Goal: Transaction & Acquisition: Purchase product/service

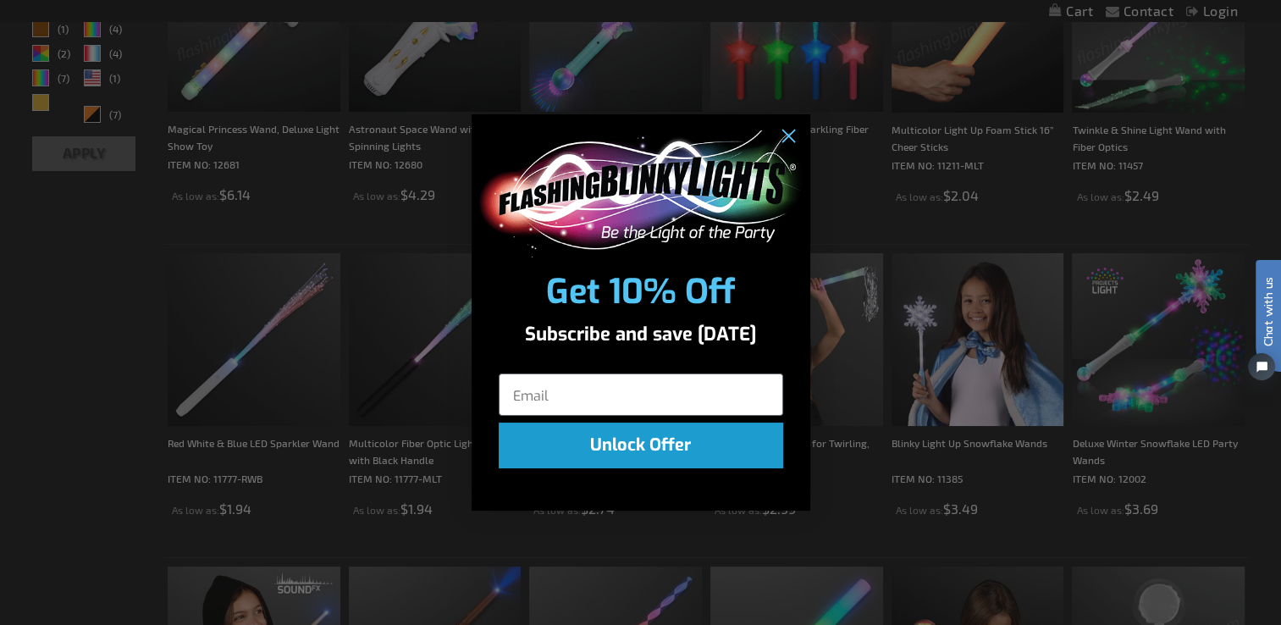
scroll to position [679, 0]
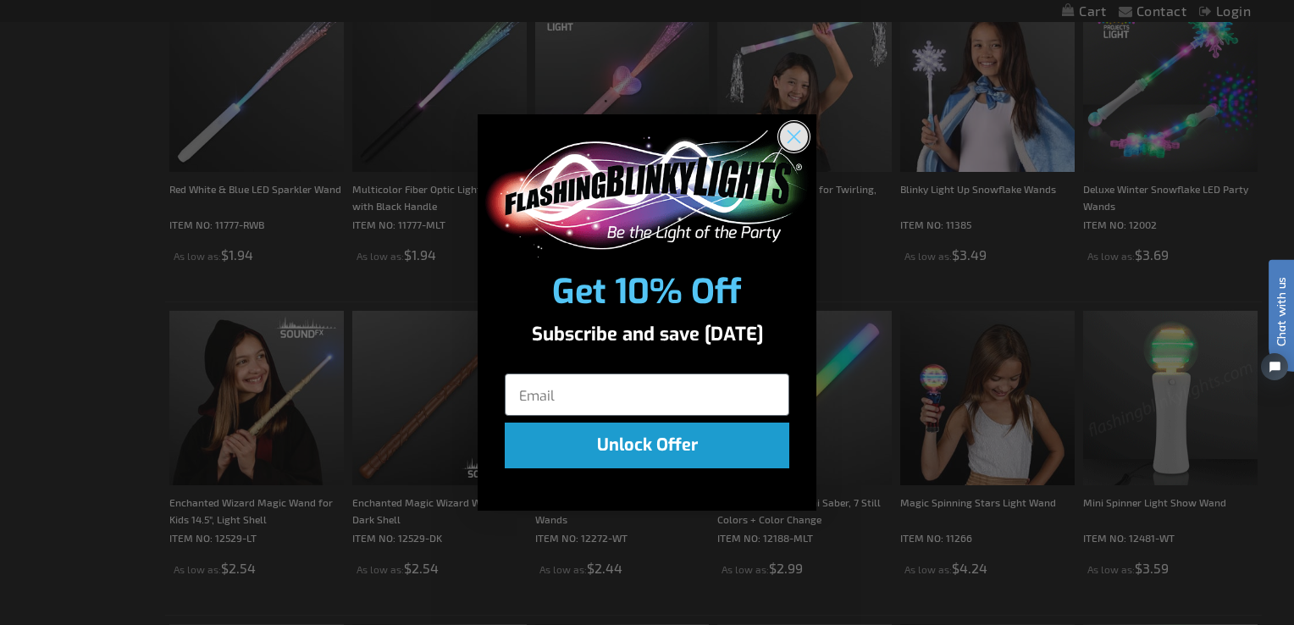
click at [793, 135] on icon "Close dialog" at bounding box center [794, 136] width 12 height 12
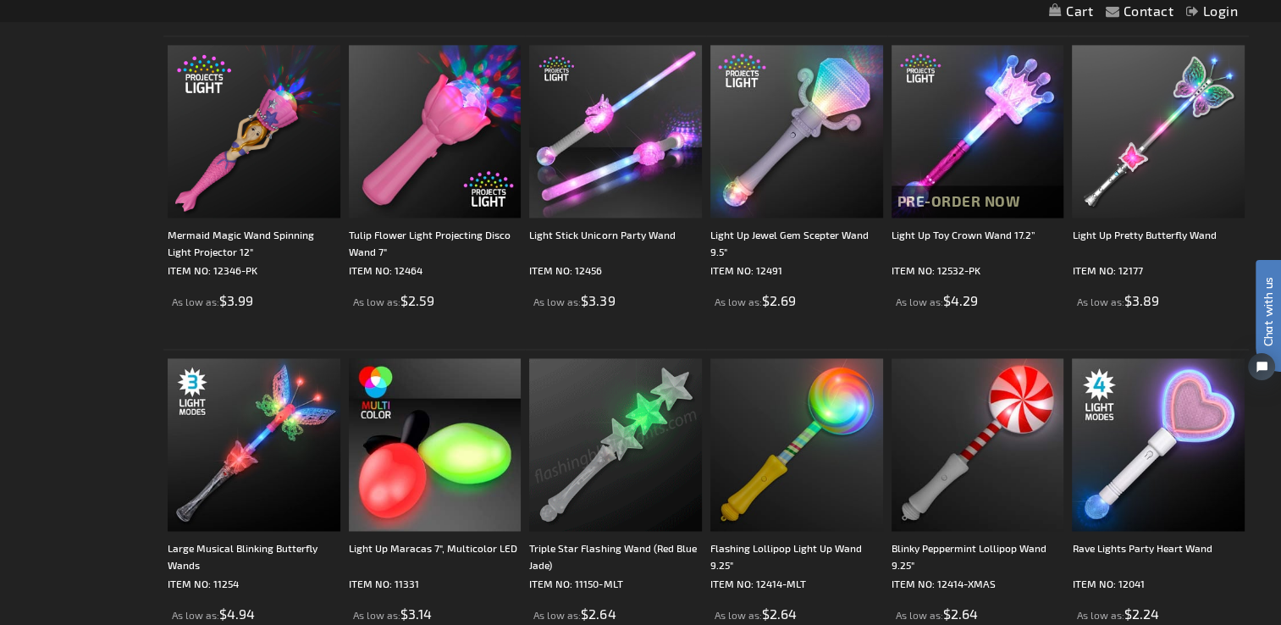
scroll to position [2542, 0]
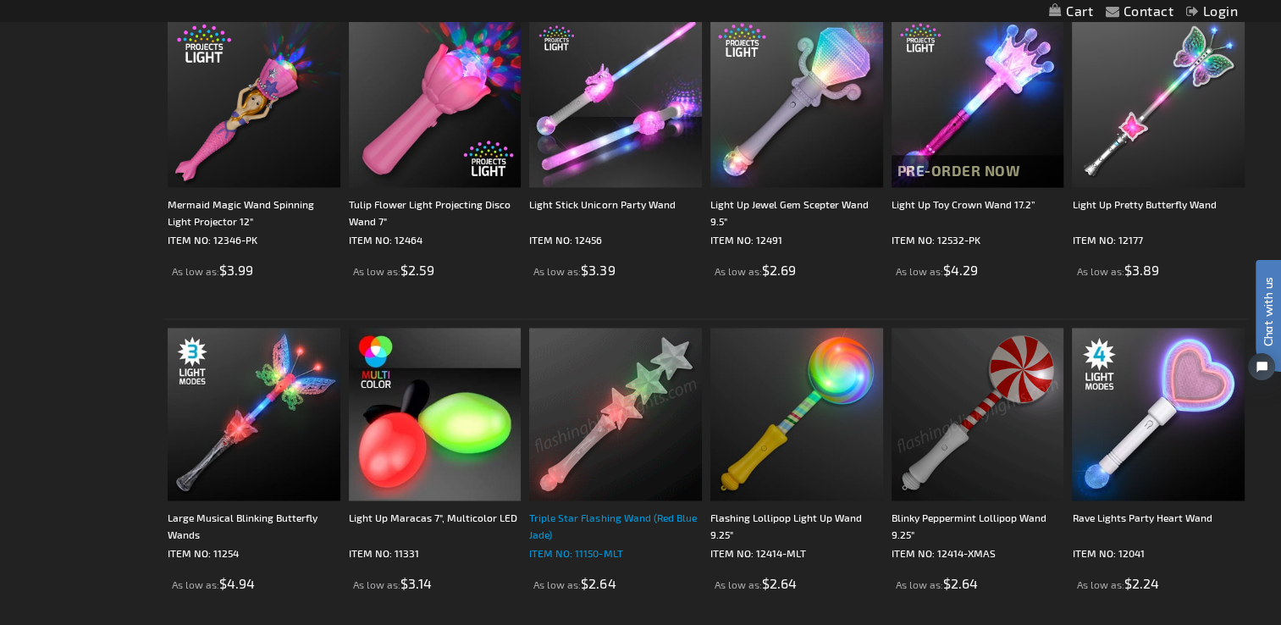
click at [593, 517] on div "Triple Star Flashing Wand (Red Blue Jade)" at bounding box center [615, 526] width 173 height 34
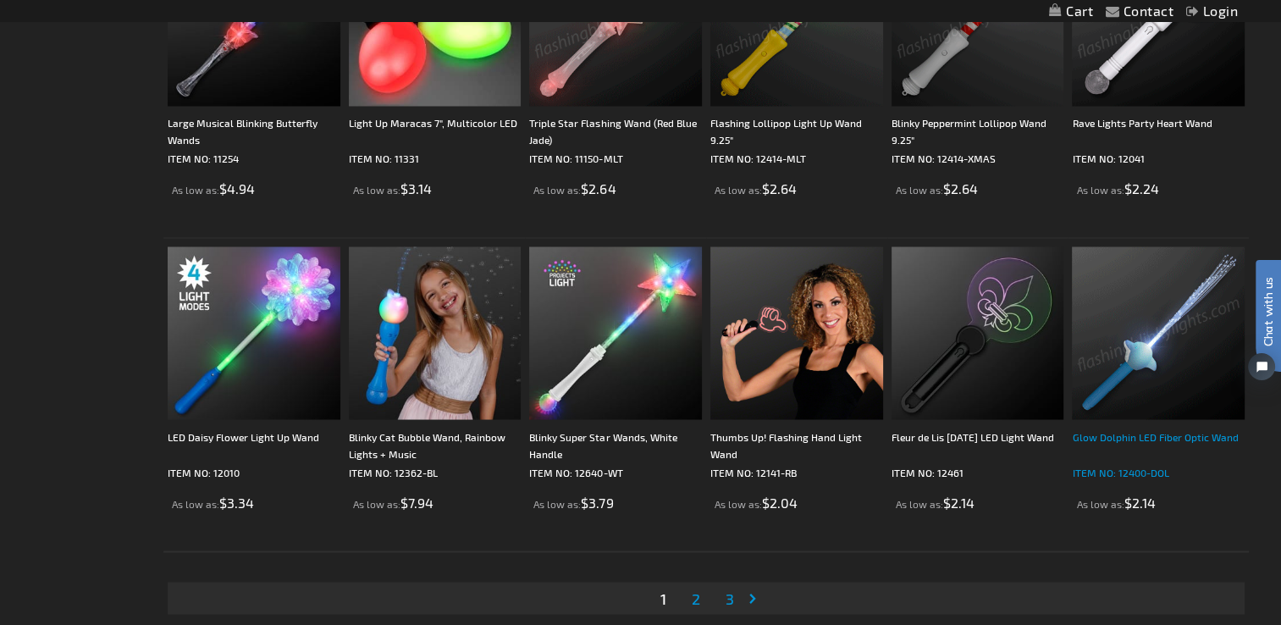
scroll to position [2966, 0]
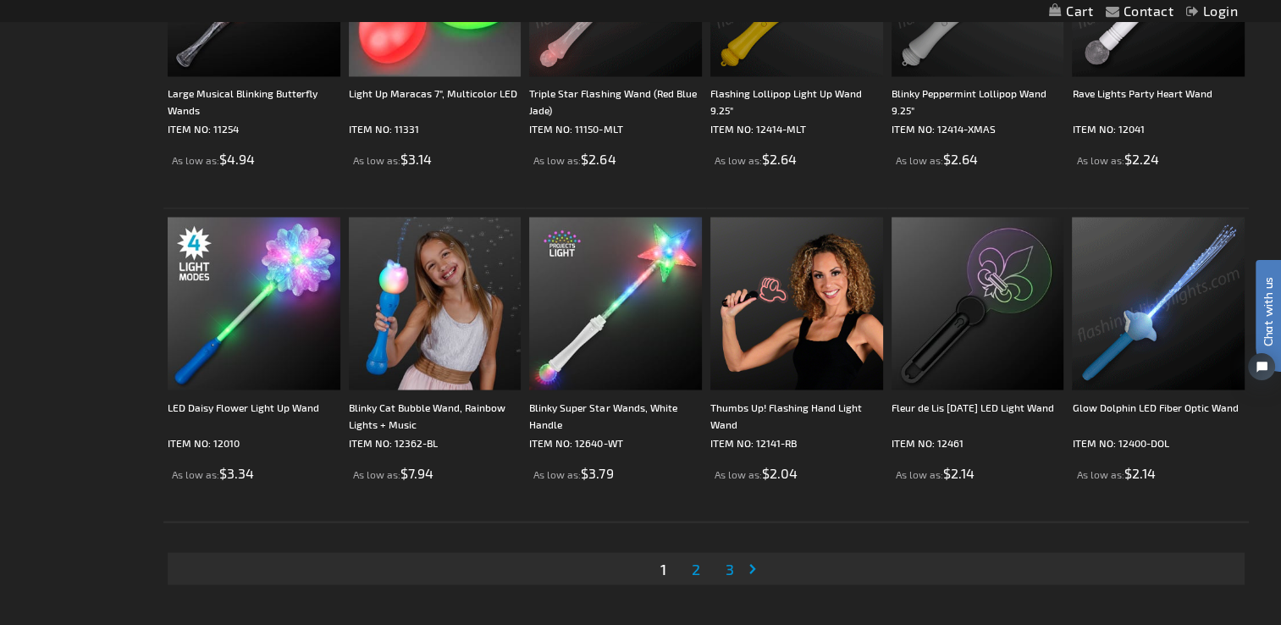
click at [693, 567] on span "2" at bounding box center [696, 568] width 8 height 19
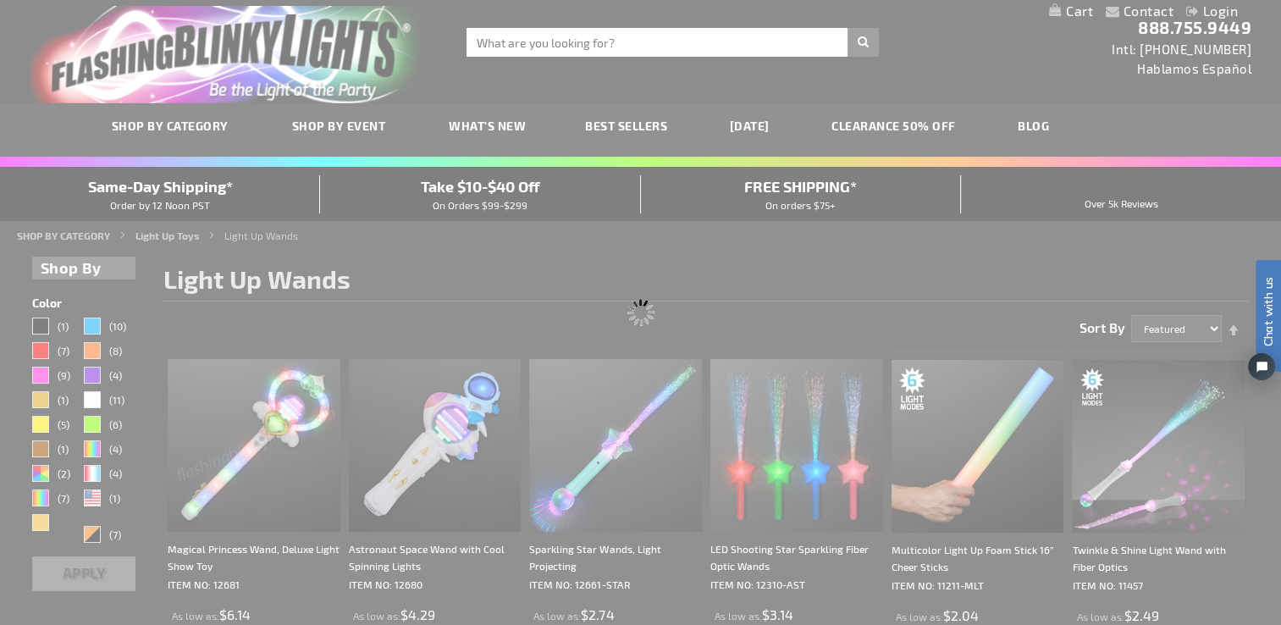
scroll to position [0, 0]
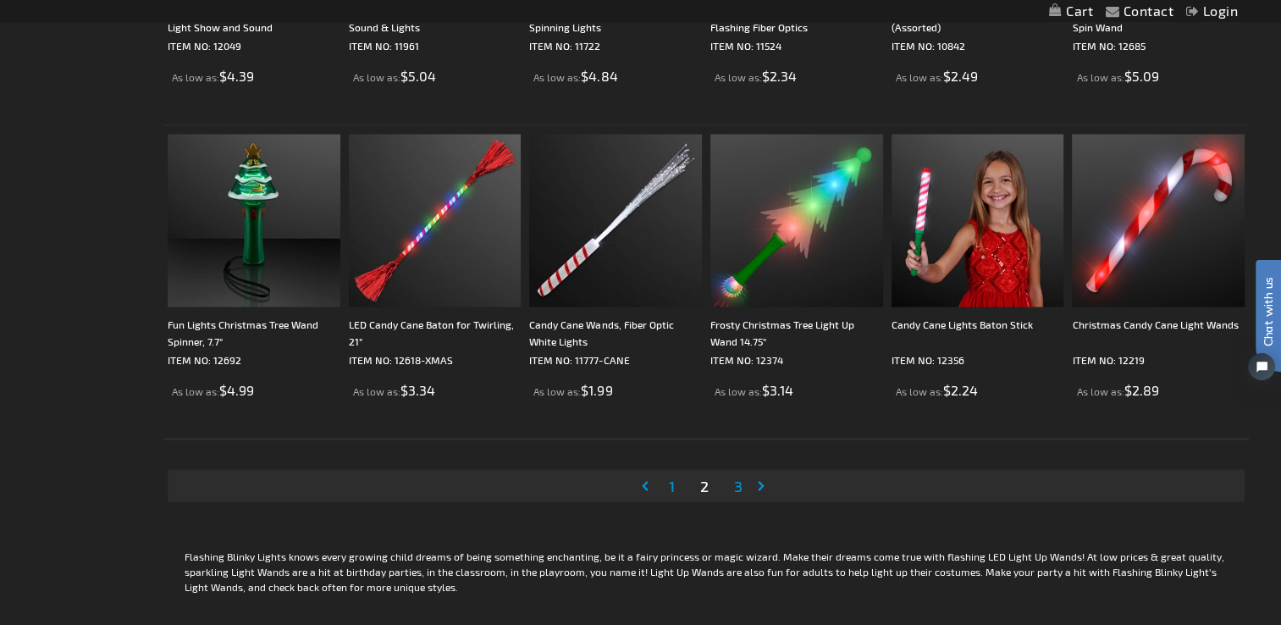
scroll to position [3133, 0]
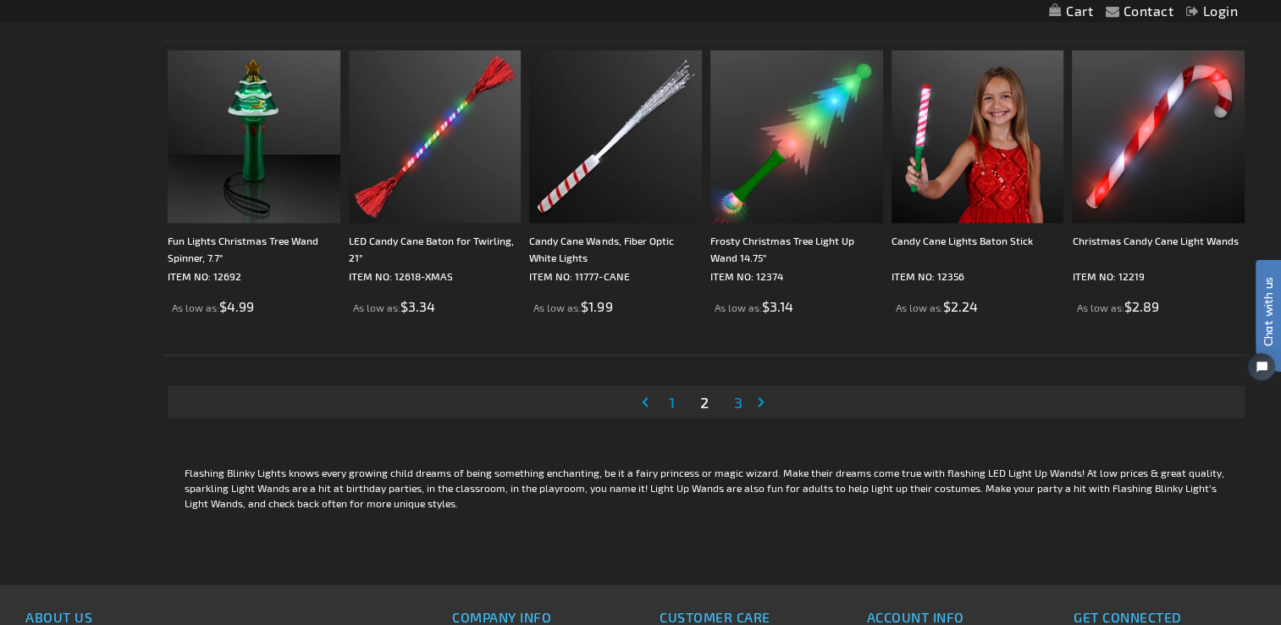
click at [738, 401] on span "3" at bounding box center [738, 401] width 8 height 19
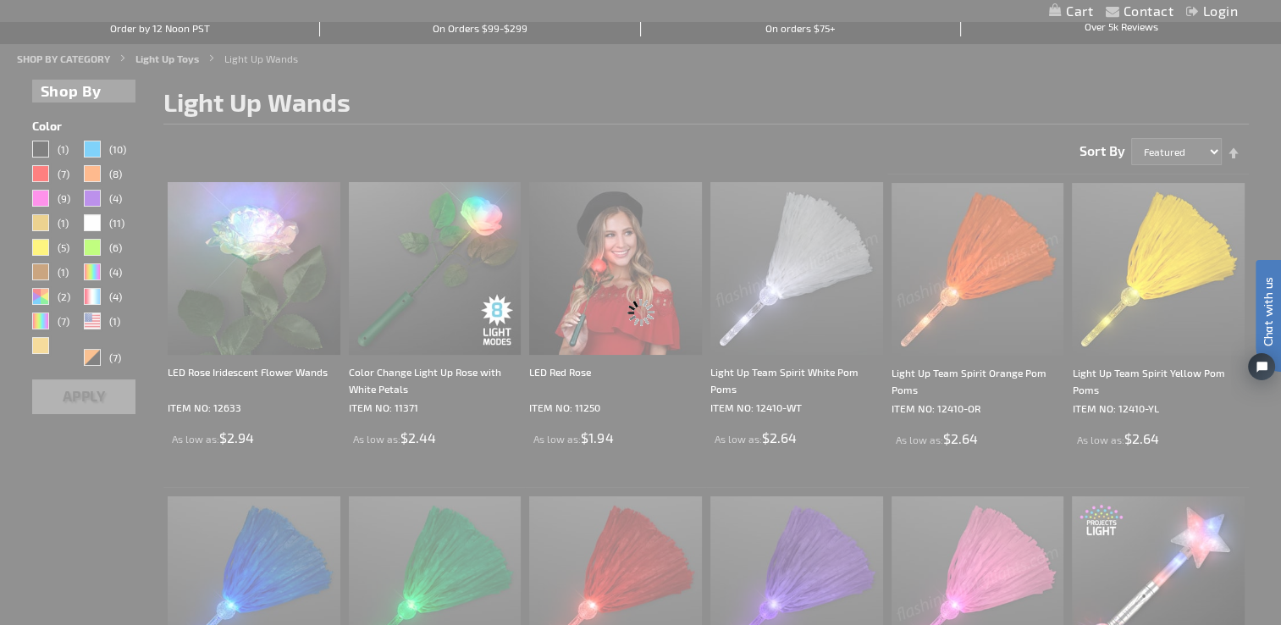
scroll to position [0, 0]
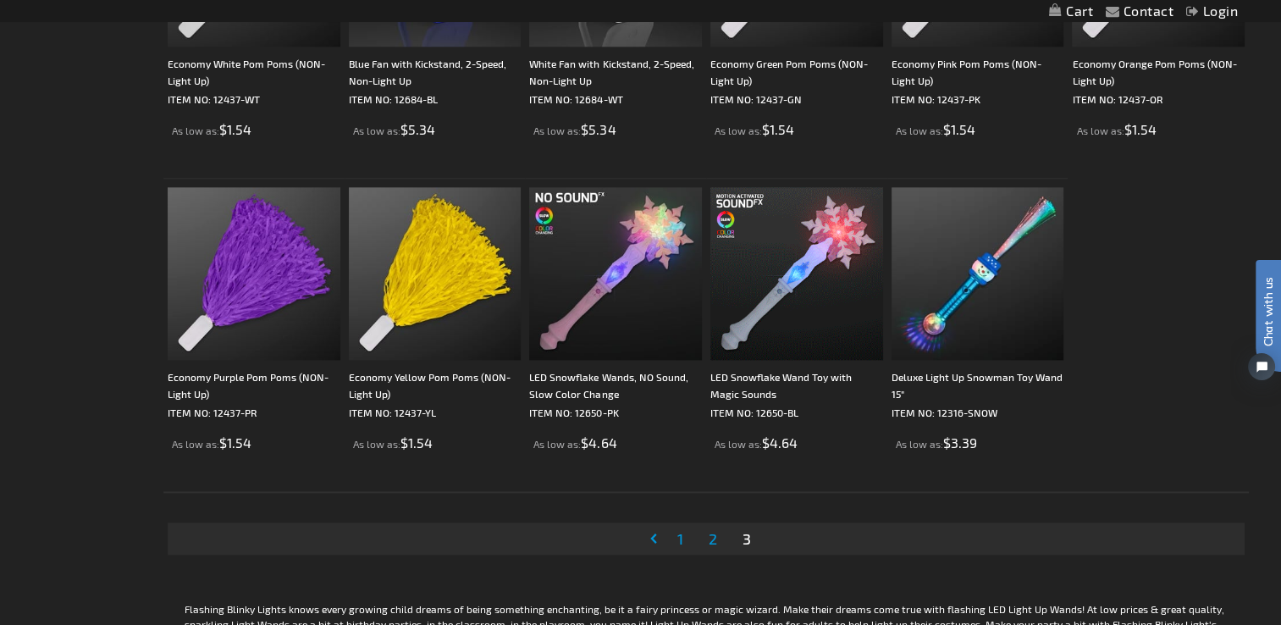
scroll to position [2201, 0]
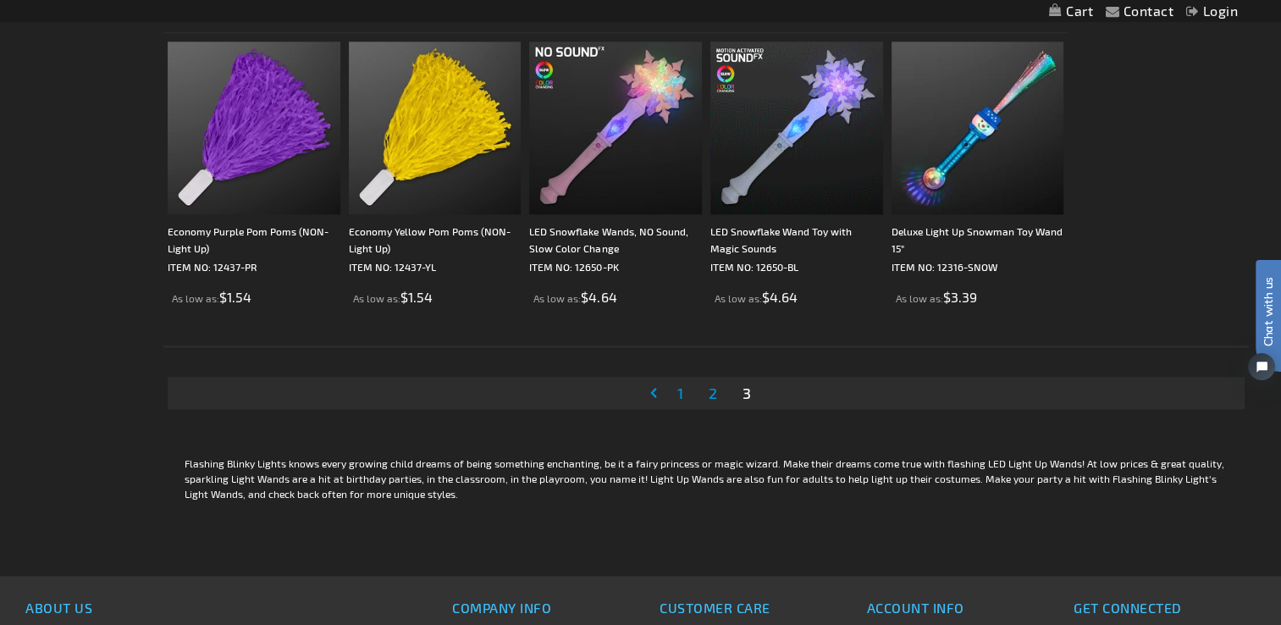
click at [681, 389] on span "1" at bounding box center [680, 393] width 6 height 19
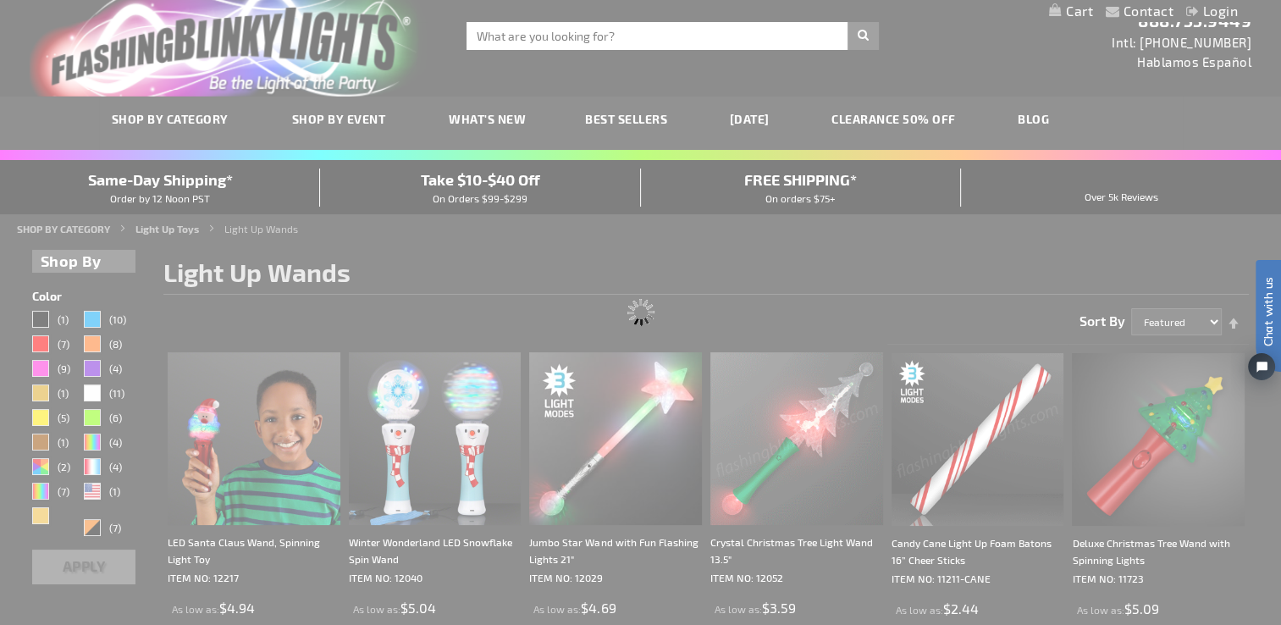
scroll to position [0, 0]
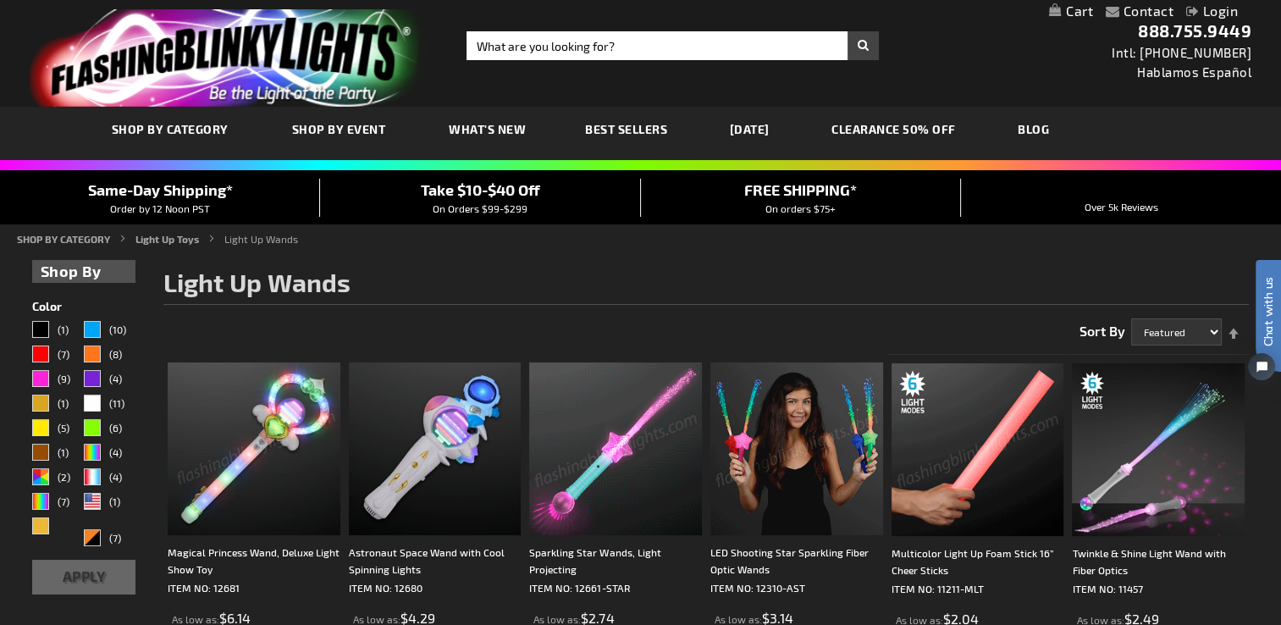
scroll to position [85, 0]
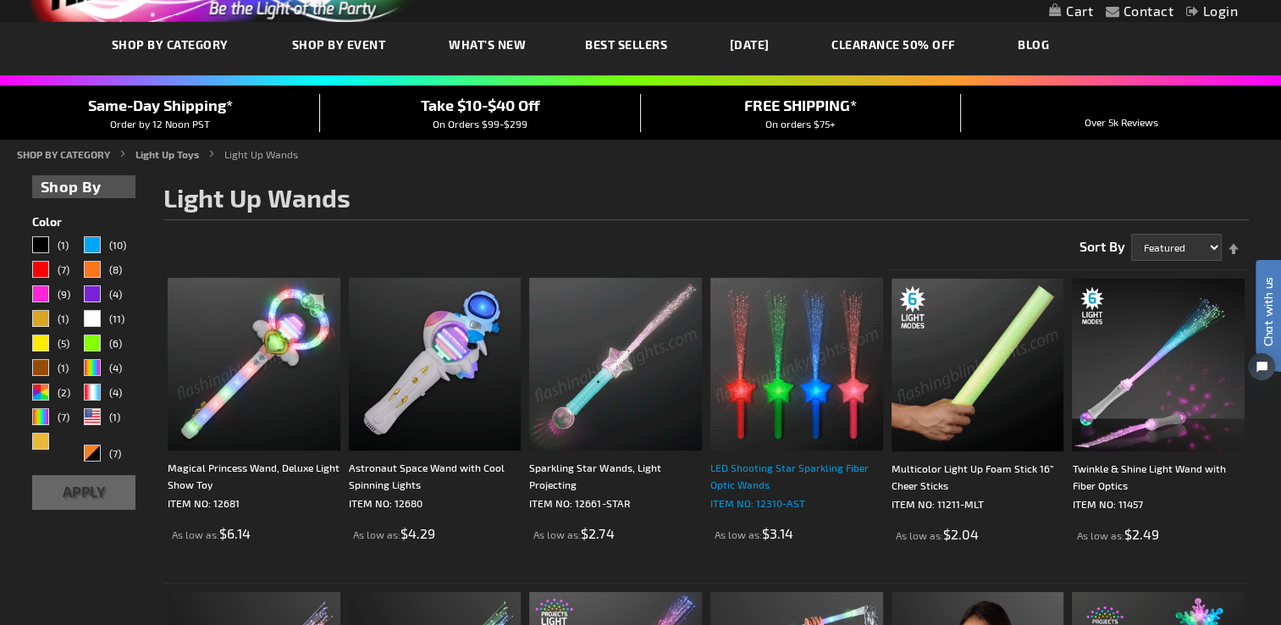
click at [765, 466] on div "LED Shooting Star Sparkling Fiber Optic Wands" at bounding box center [796, 476] width 173 height 34
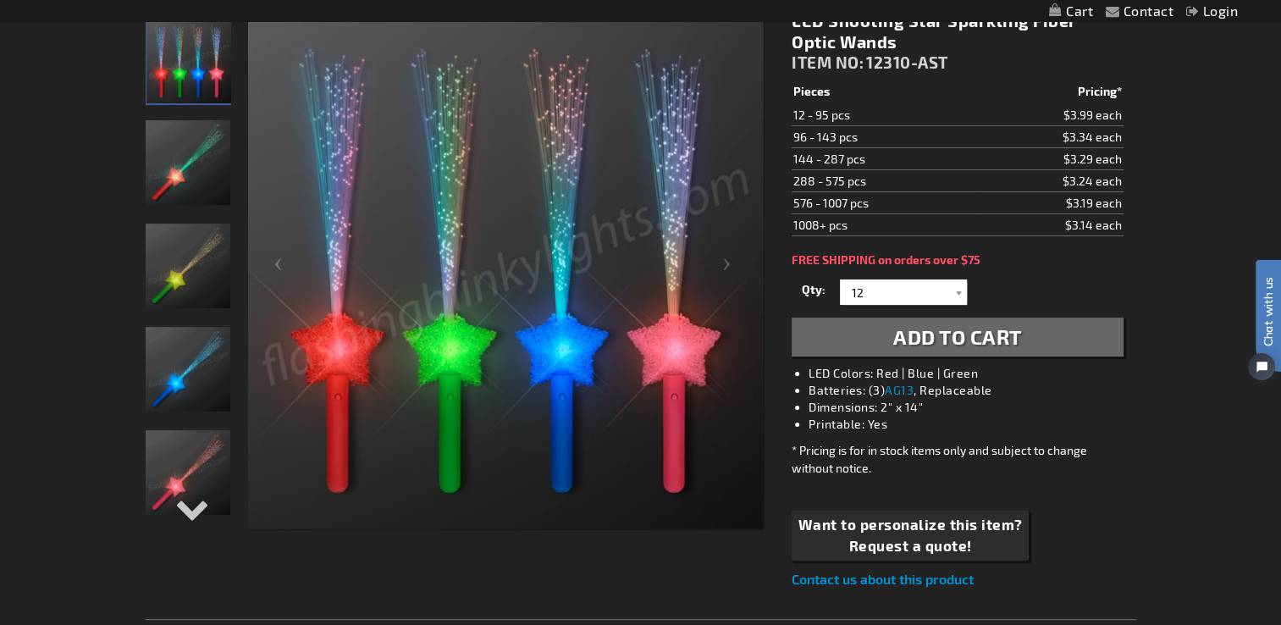
scroll to position [169, 0]
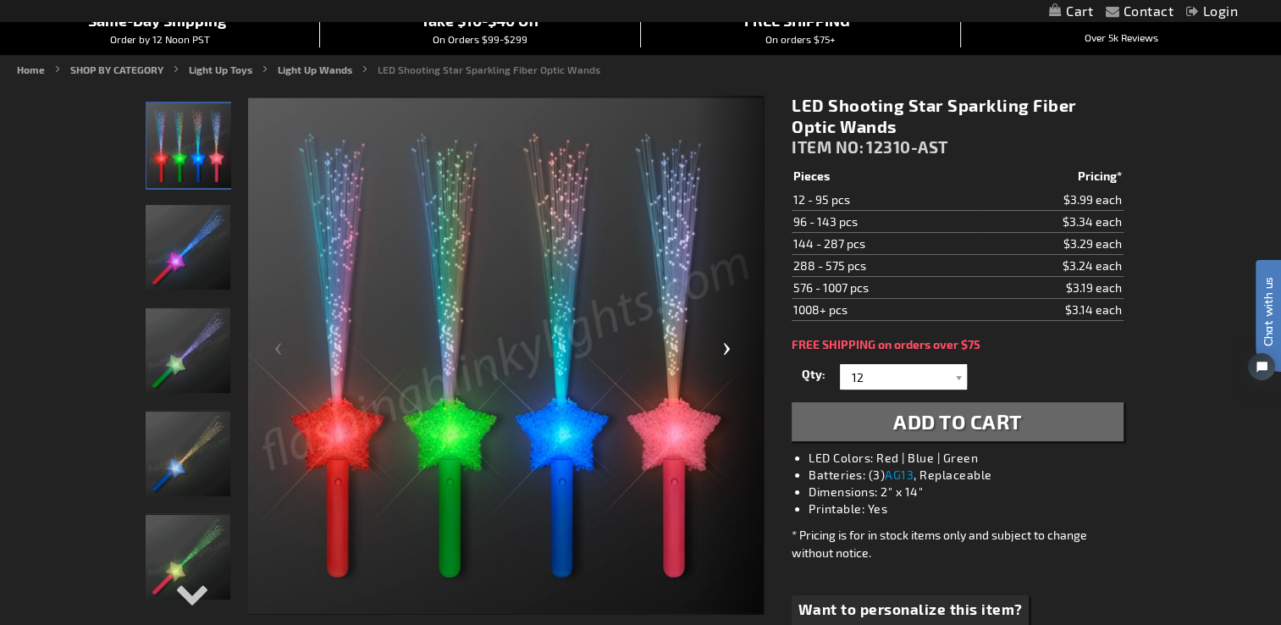
click at [728, 351] on div "Next" at bounding box center [730, 356] width 68 height 520
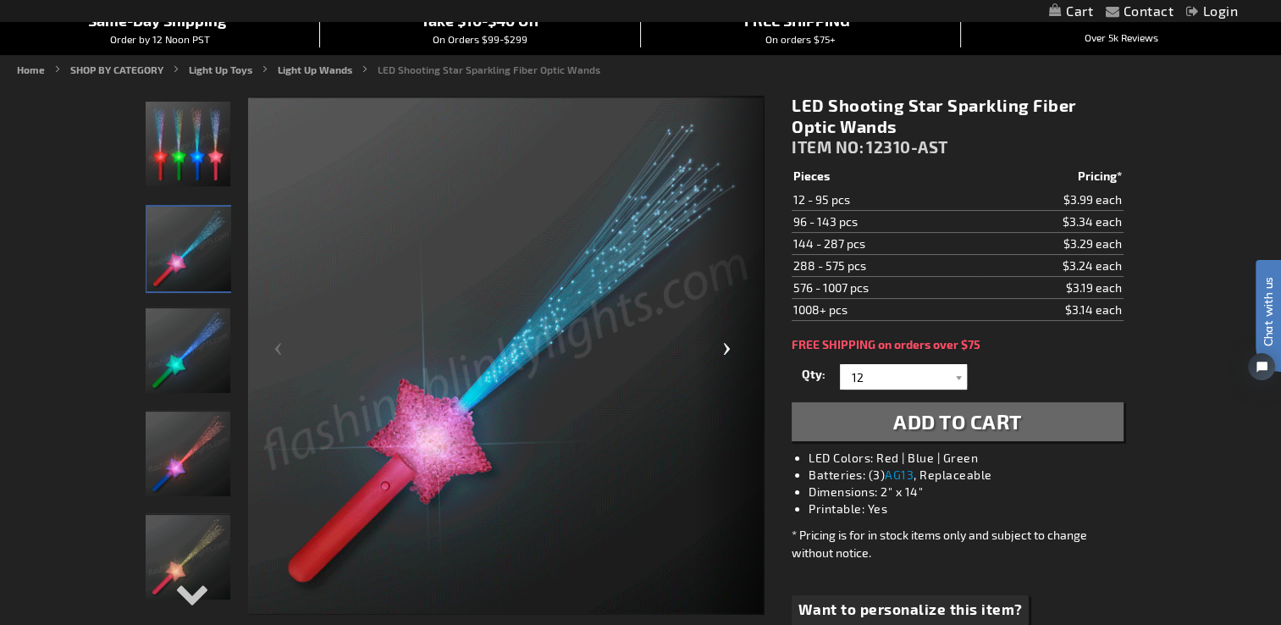
click at [728, 351] on div "Next" at bounding box center [730, 356] width 68 height 520
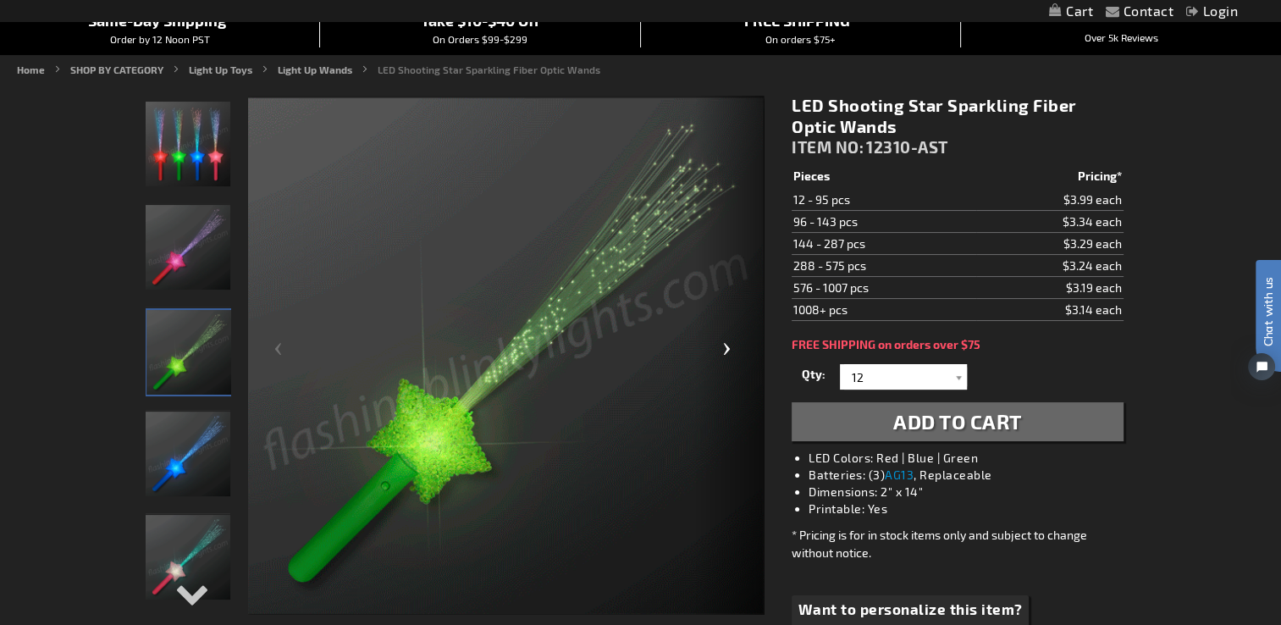
click at [728, 351] on div "Next" at bounding box center [730, 356] width 68 height 520
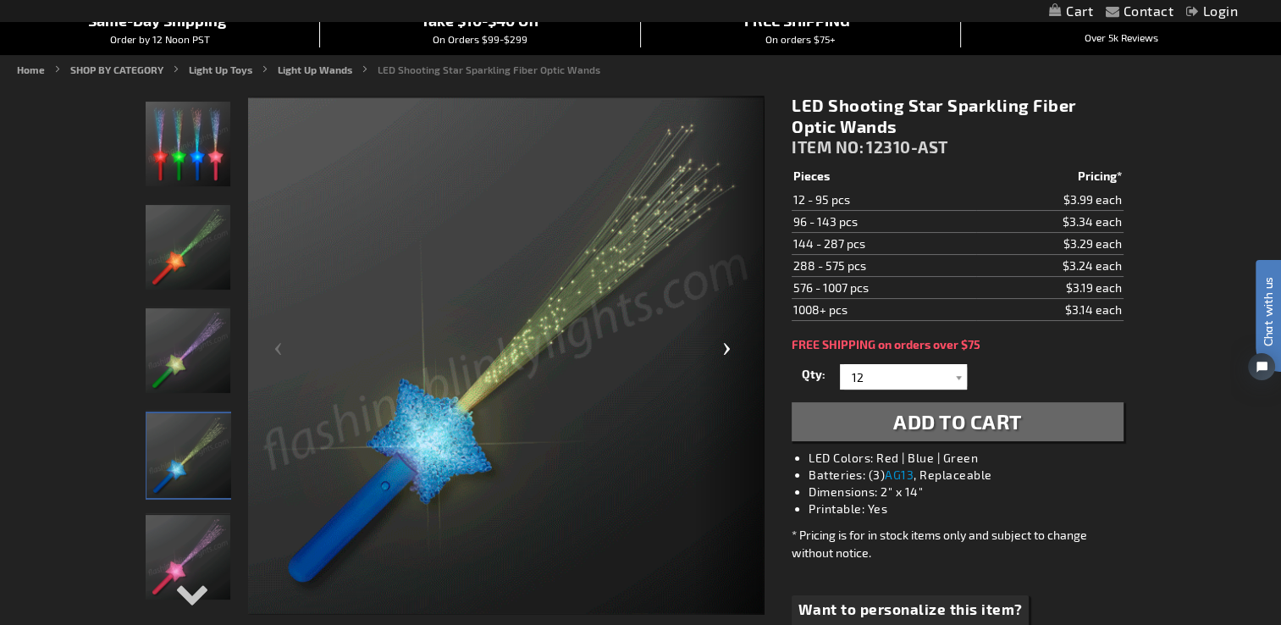
click at [728, 351] on div "Next" at bounding box center [730, 356] width 68 height 520
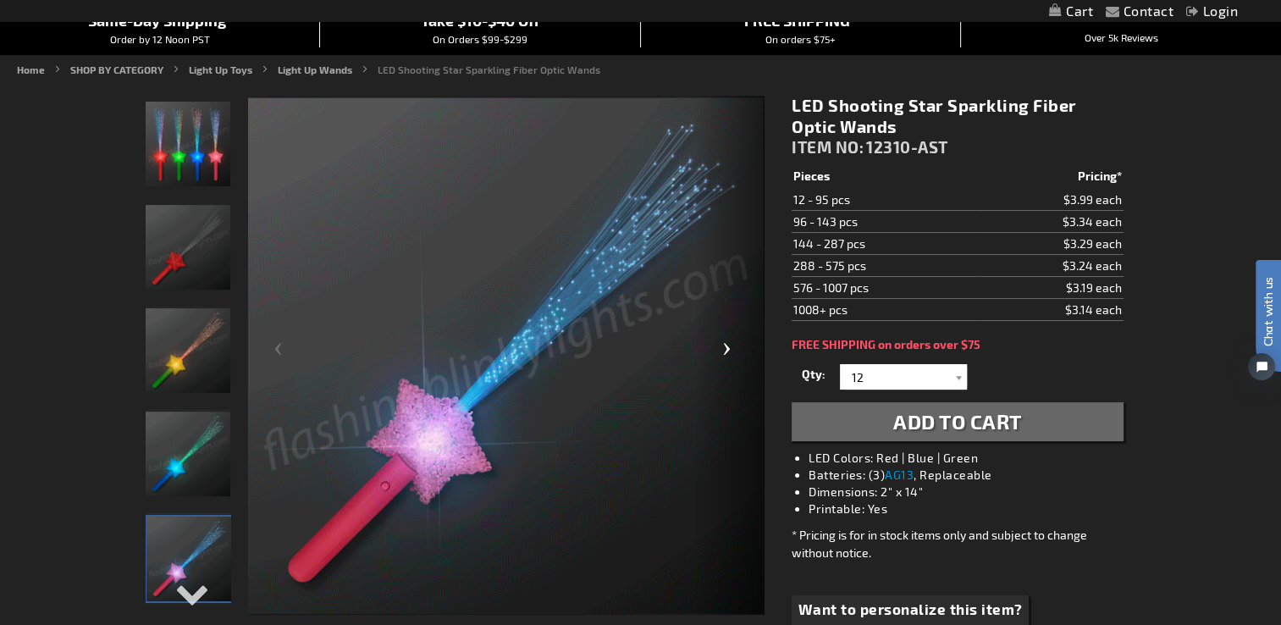
click at [728, 351] on div "Next" at bounding box center [730, 356] width 68 height 520
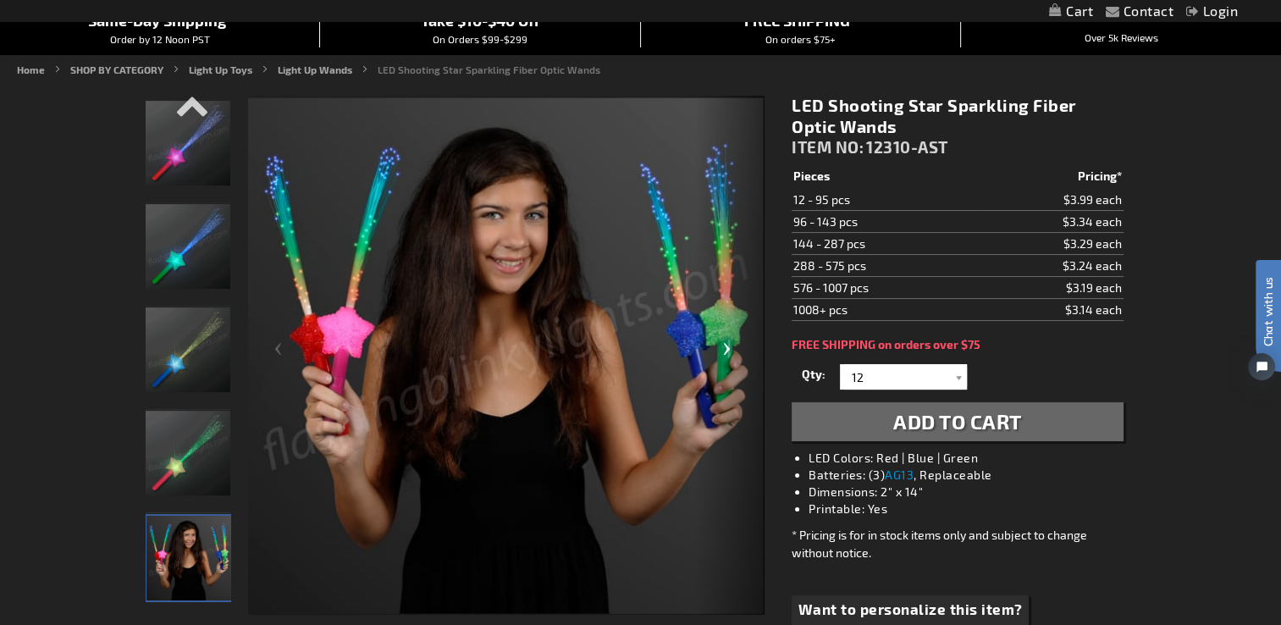
click at [728, 351] on div "Next" at bounding box center [730, 356] width 68 height 520
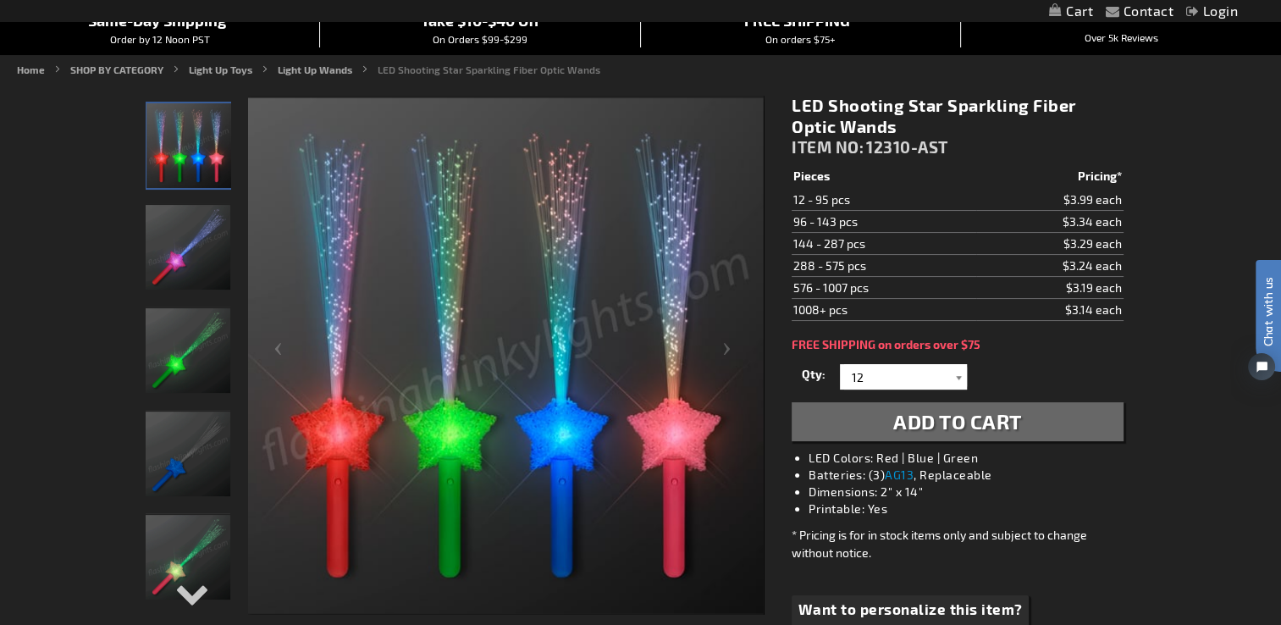
click at [958, 375] on div at bounding box center [958, 376] width 17 height 25
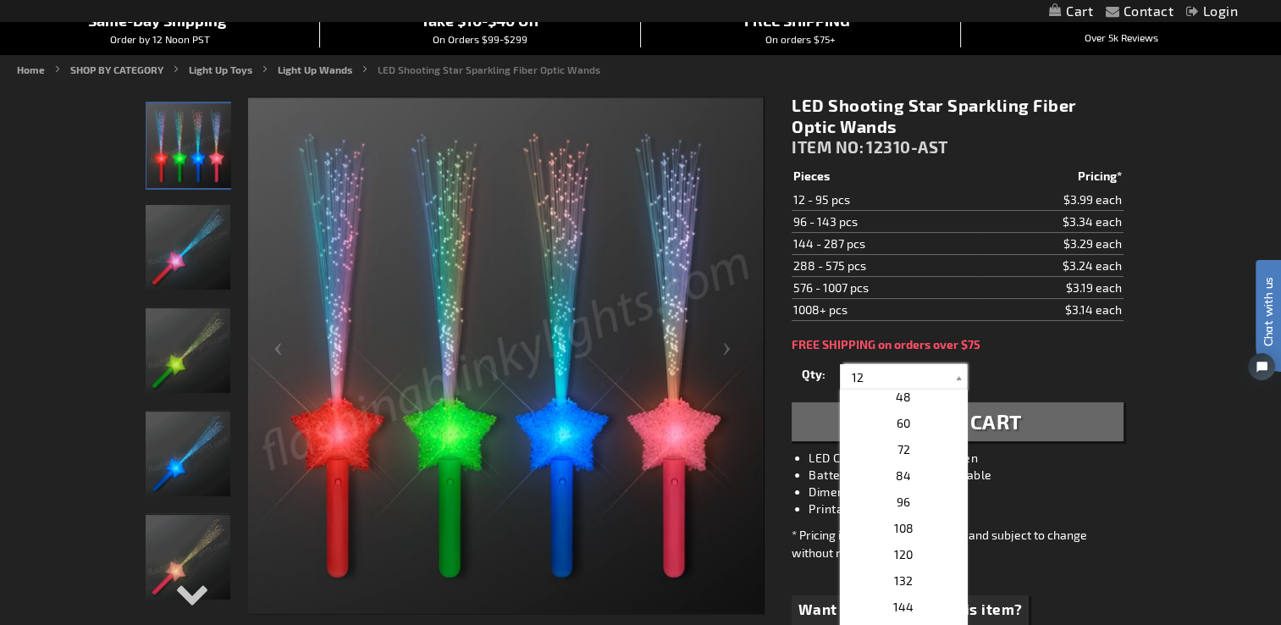
scroll to position [0, 0]
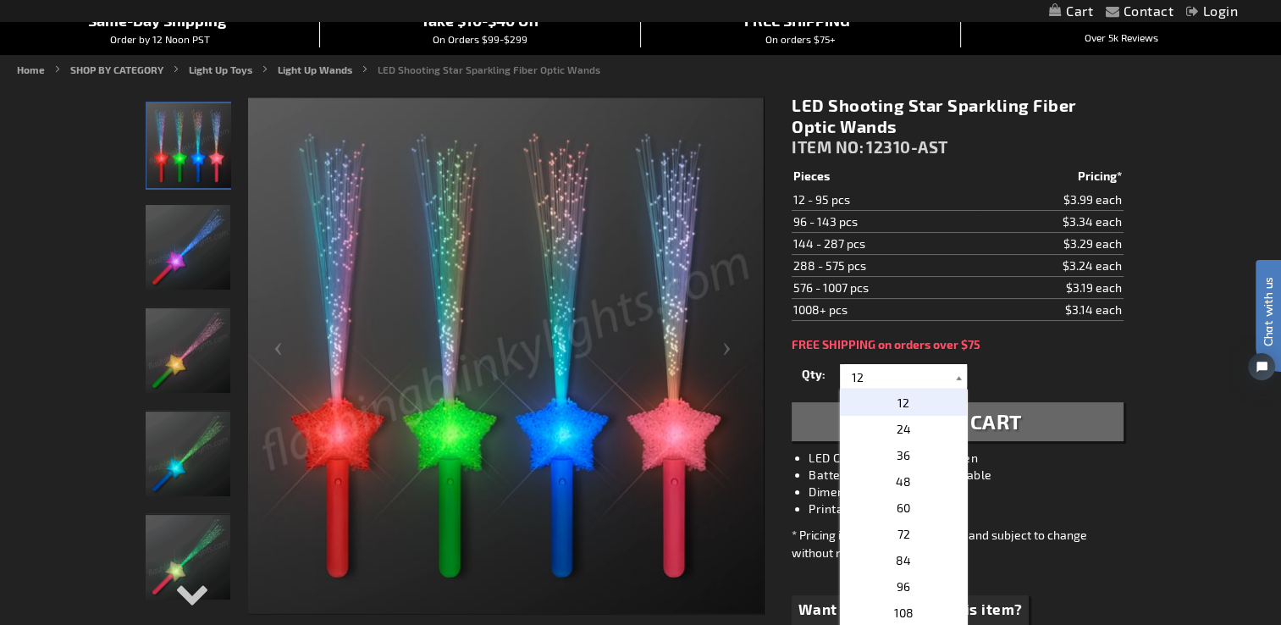
click at [958, 373] on div at bounding box center [958, 376] width 17 height 25
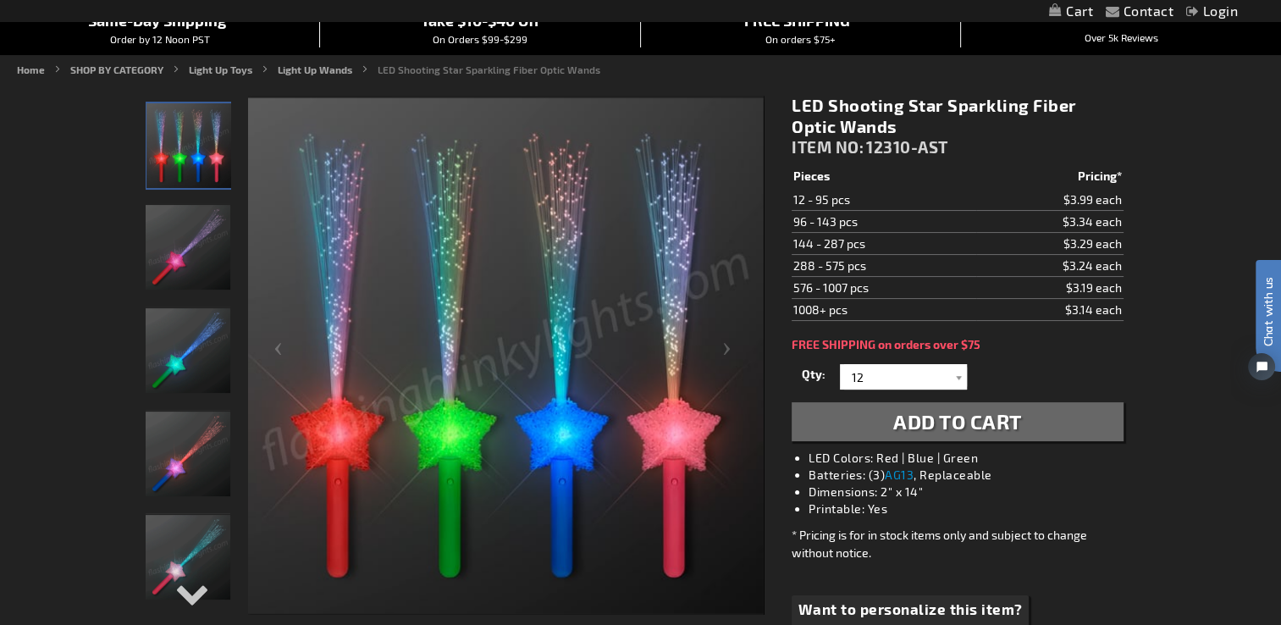
click at [945, 422] on span "Add to Cart" at bounding box center [957, 421] width 129 height 25
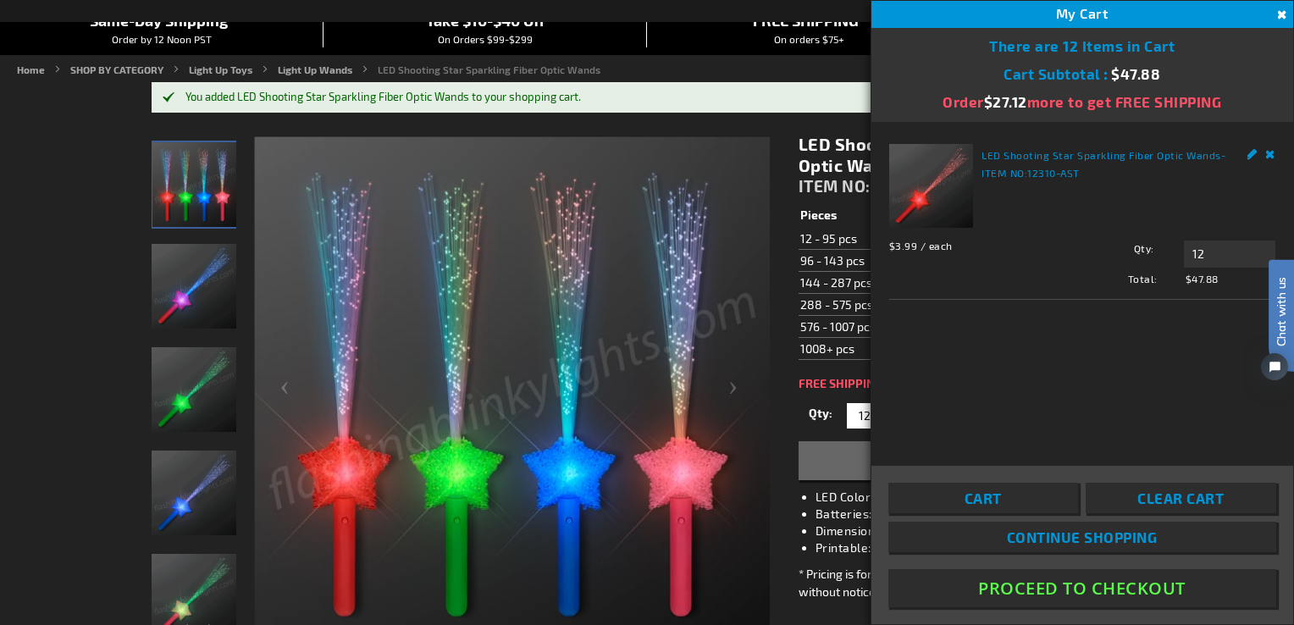
click at [1086, 580] on button "Proceed To Checkout" at bounding box center [1082, 588] width 388 height 38
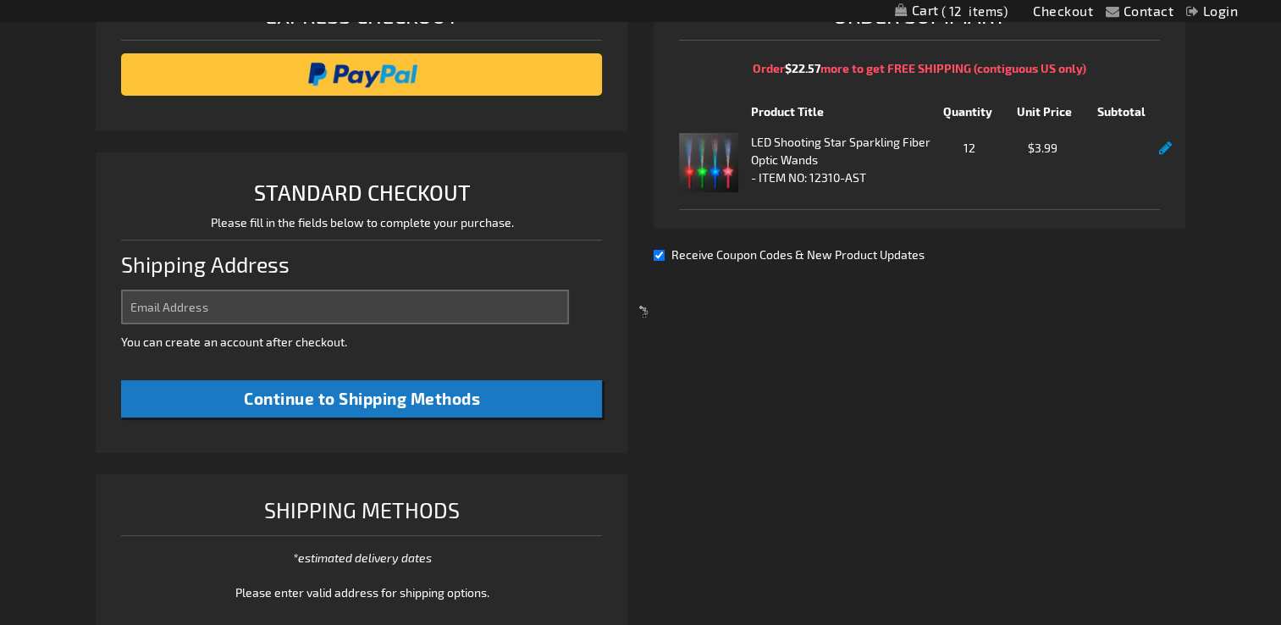
scroll to position [436, 0]
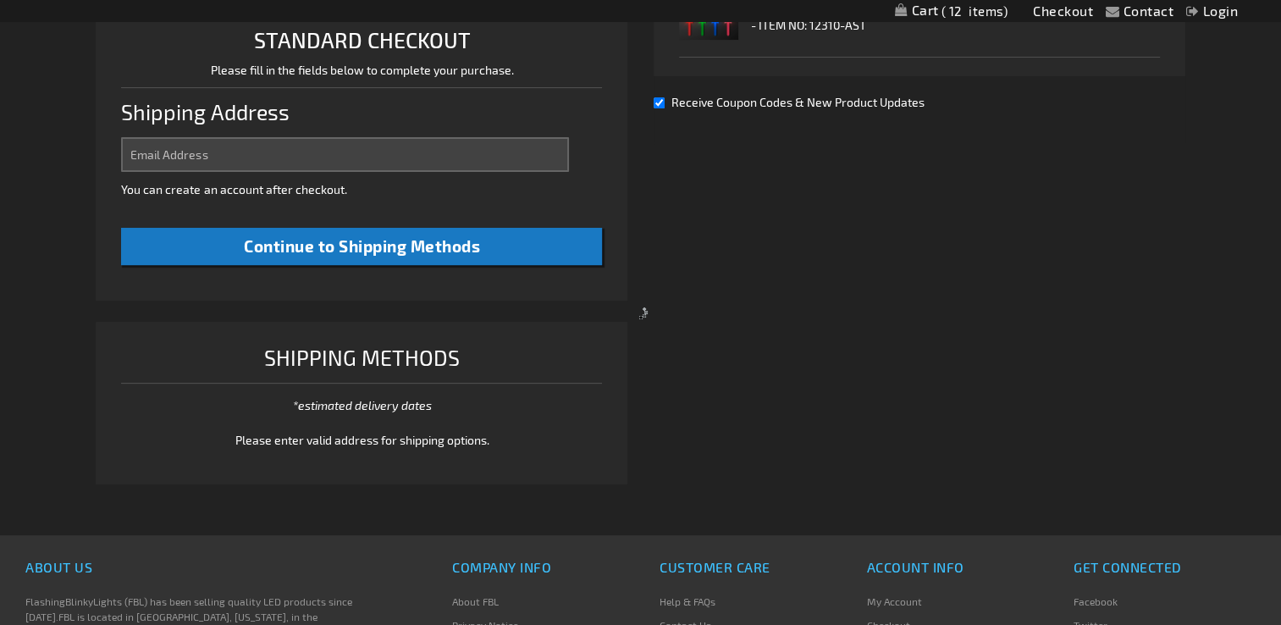
select select "US"
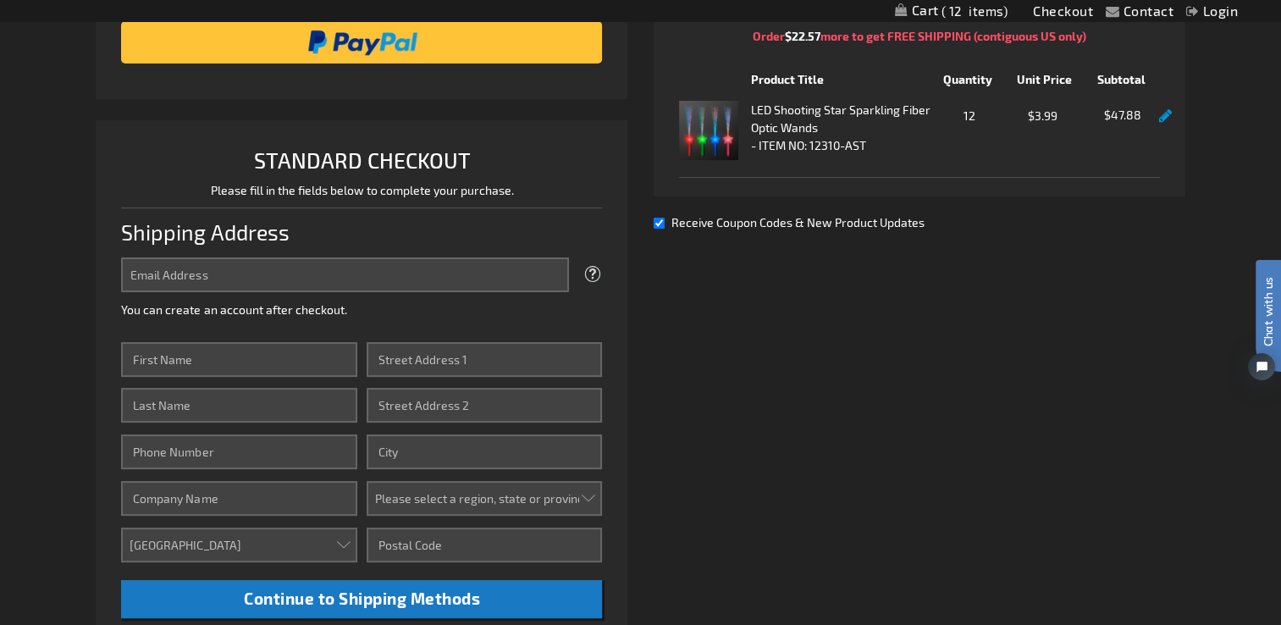
scroll to position [267, 0]
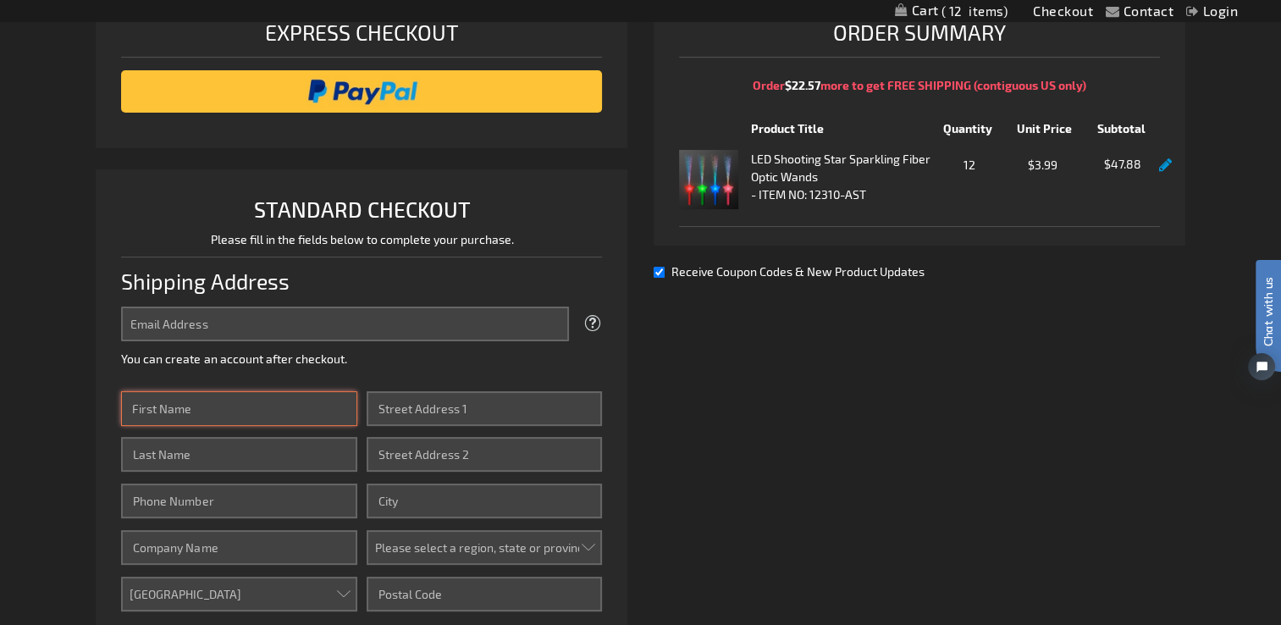
click at [309, 412] on input "First Name" at bounding box center [238, 408] width 235 height 35
type input "AMY"
type input "ALEXANDER"
type input "3342204132"
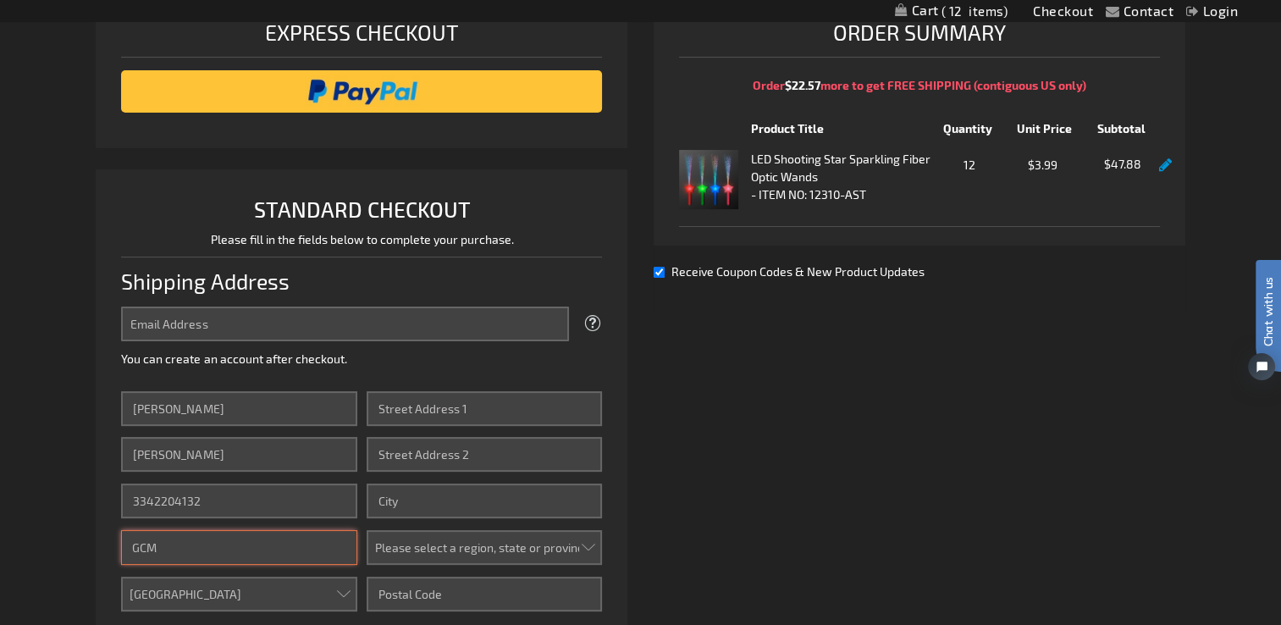
type input "GCM"
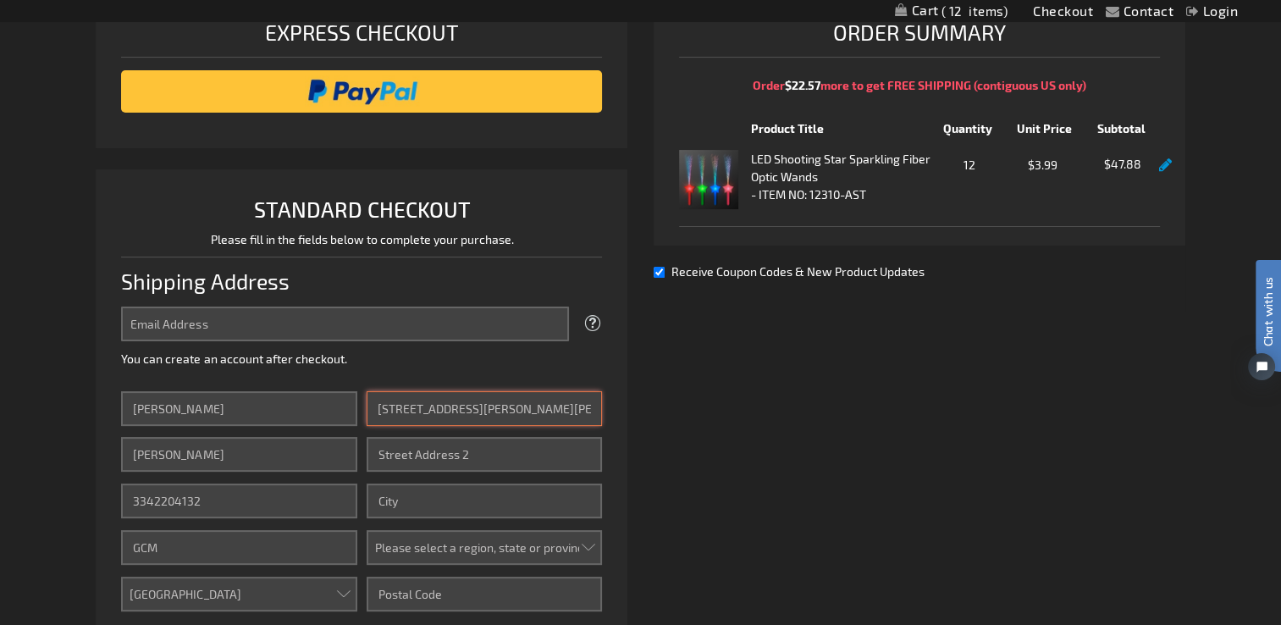
type input "376 N MCQUEEN SMITH RD"
type input "PRATTVILLE"
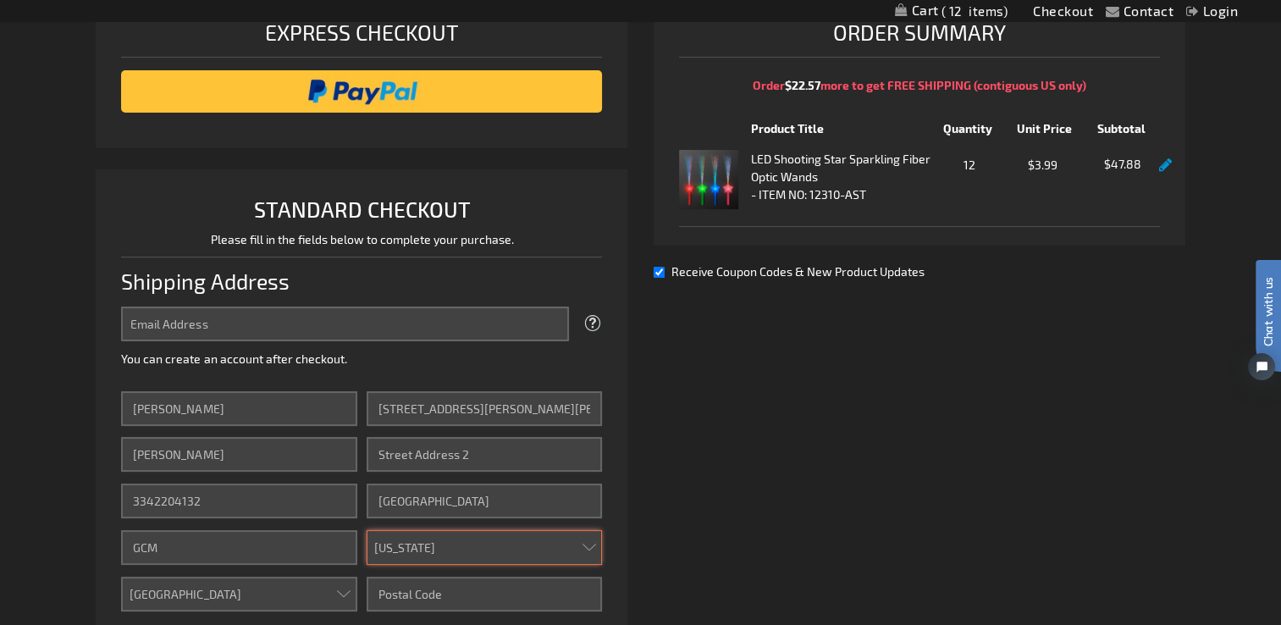
click at [579, 550] on select "Please select a region, state or province. Alabama Alaska Arizona Arkansas Cali…" at bounding box center [484, 547] width 235 height 35
select select "1"
click at [367, 530] on select "Please select a region, state or province. Alabama Alaska Arizona Arkansas Cali…" at bounding box center [484, 547] width 235 height 35
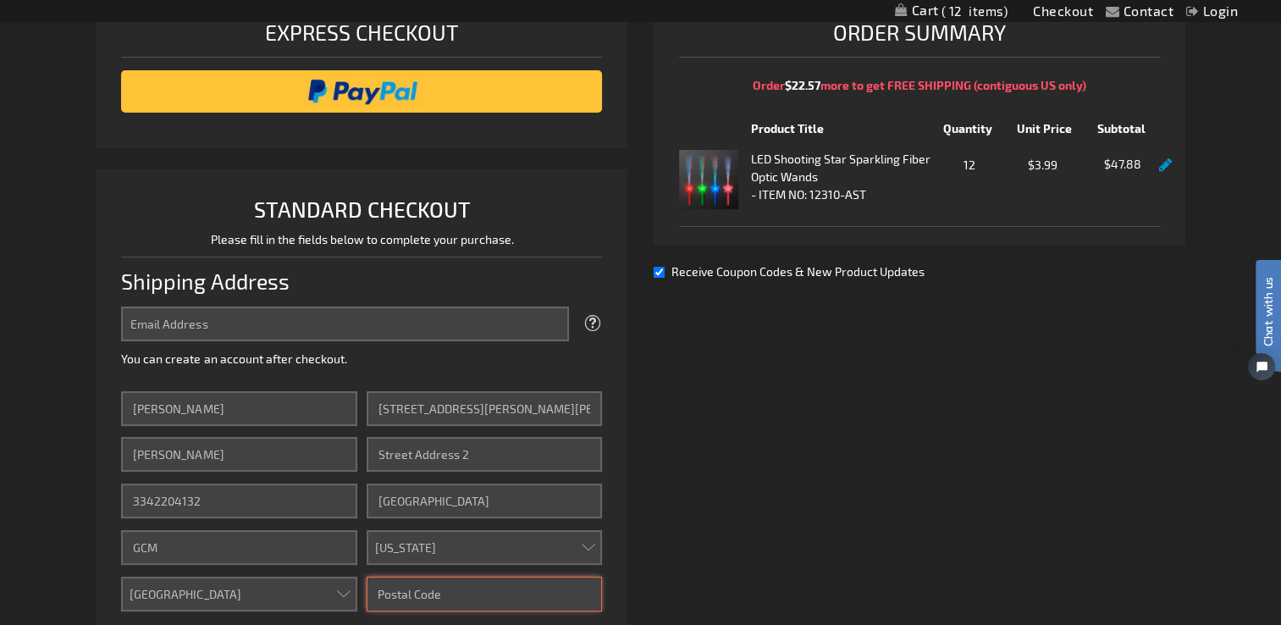
click at [420, 609] on input "Zip/Postal Code" at bounding box center [484, 594] width 235 height 35
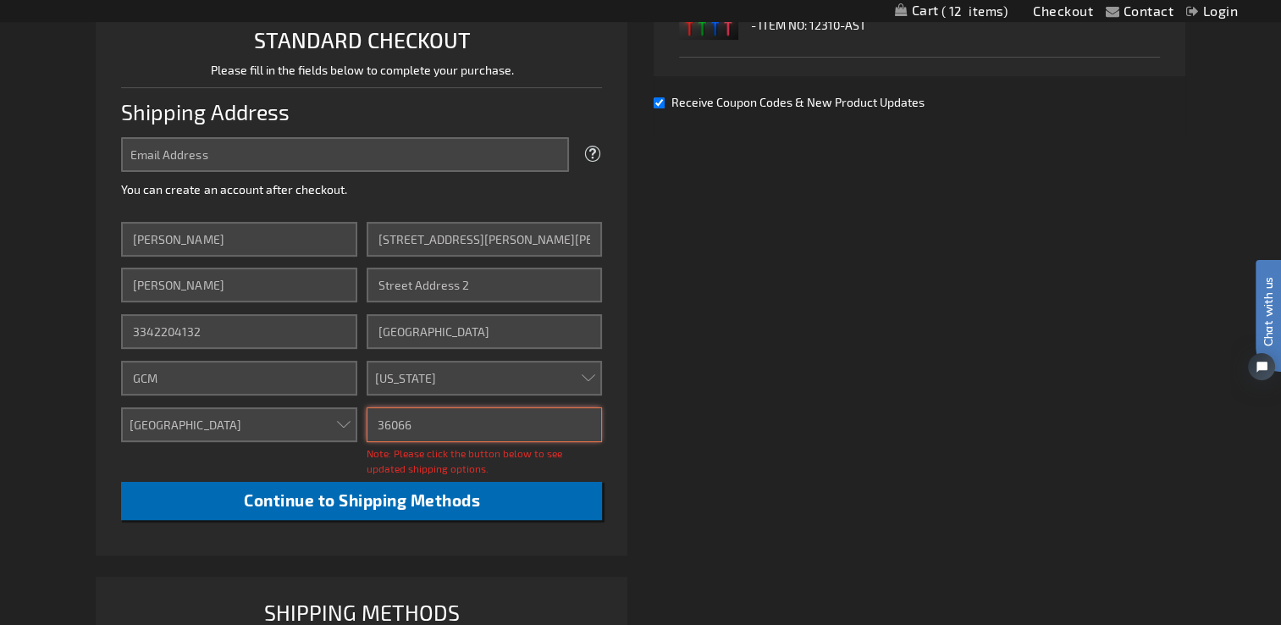
type input "36066"
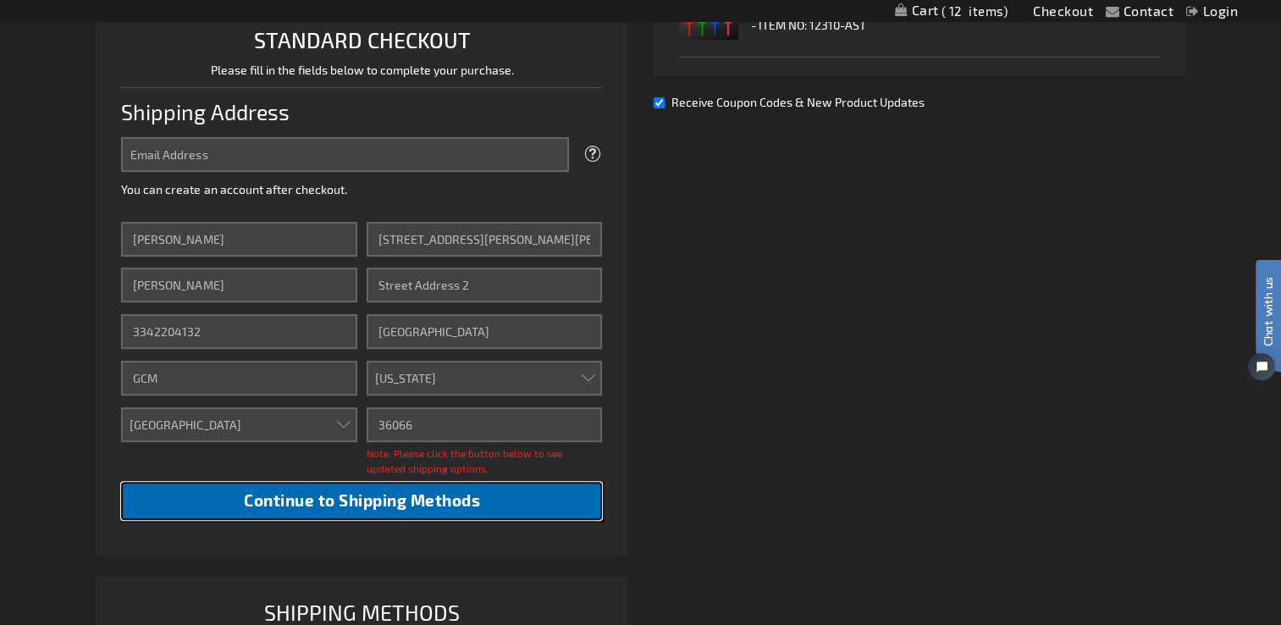
click at [423, 503] on span "Continue to Shipping Methods" at bounding box center [362, 499] width 236 height 19
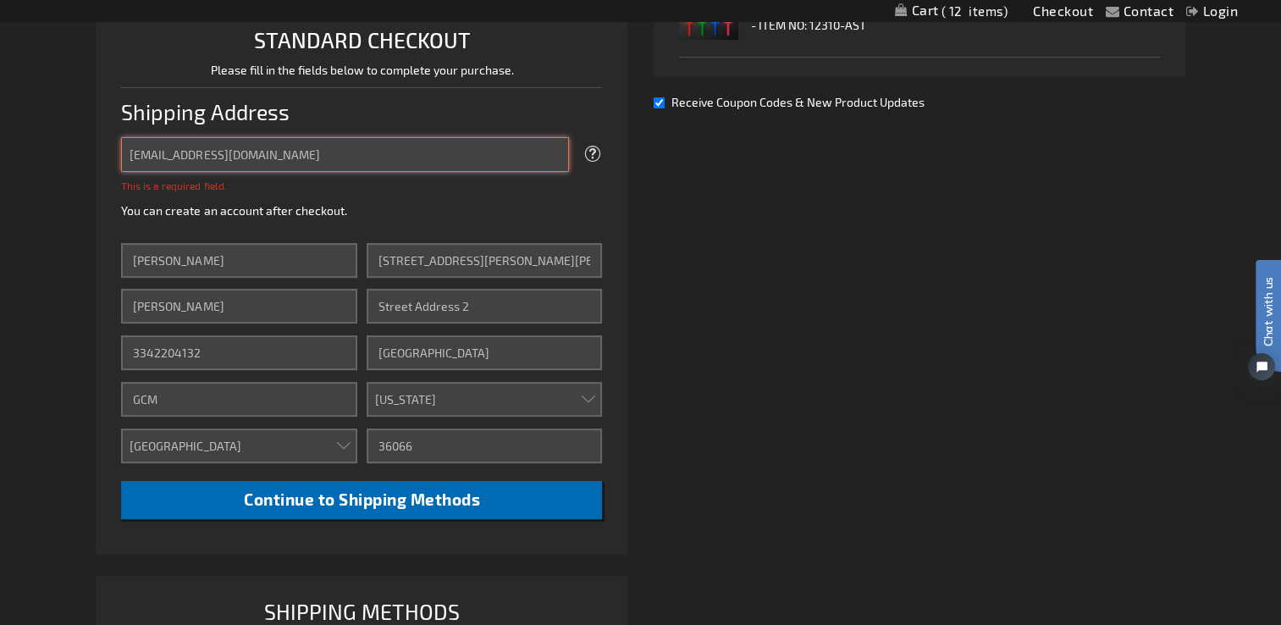
type input "gcm@glynwoodbc.com"
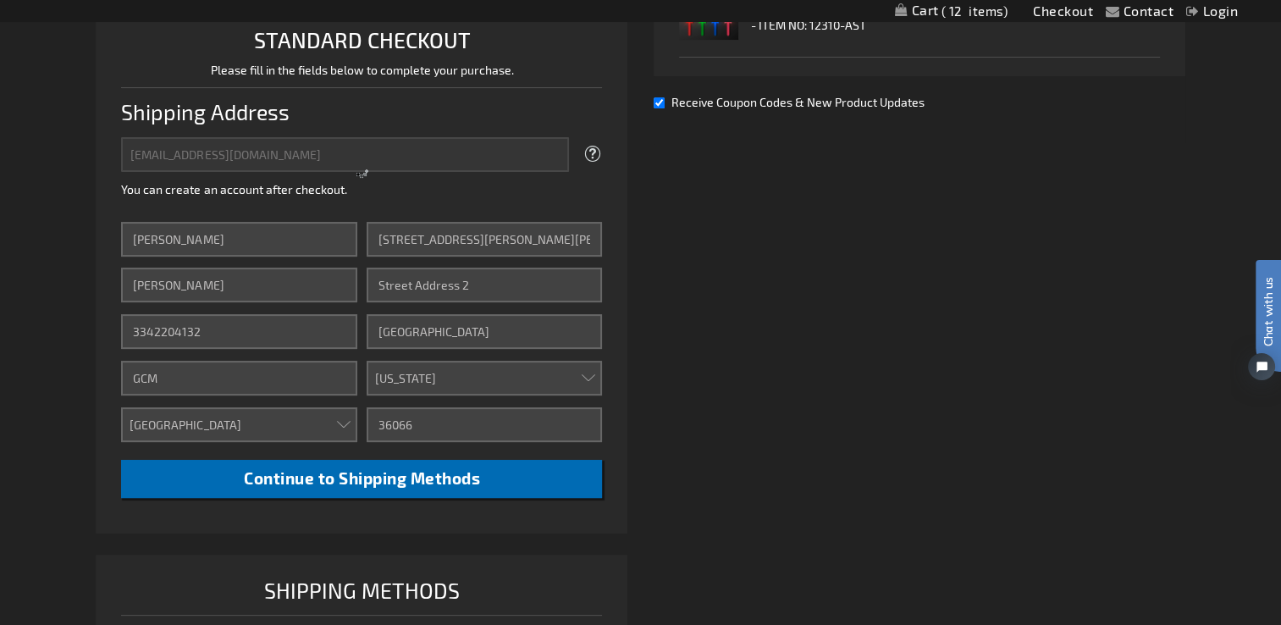
click at [454, 503] on li "STANDARD CHECKOUT Please fill in the fields below to complete your purchase. Sh…" at bounding box center [362, 266] width 532 height 533
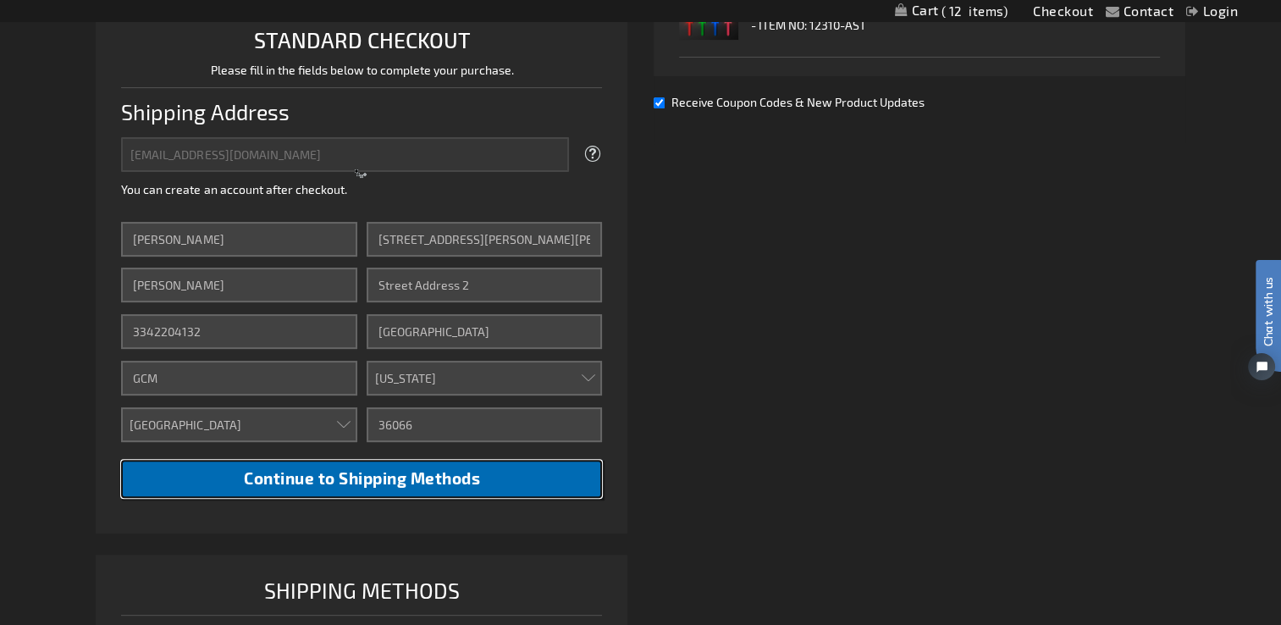
click at [460, 481] on span "Continue to Shipping Methods" at bounding box center [362, 477] width 236 height 19
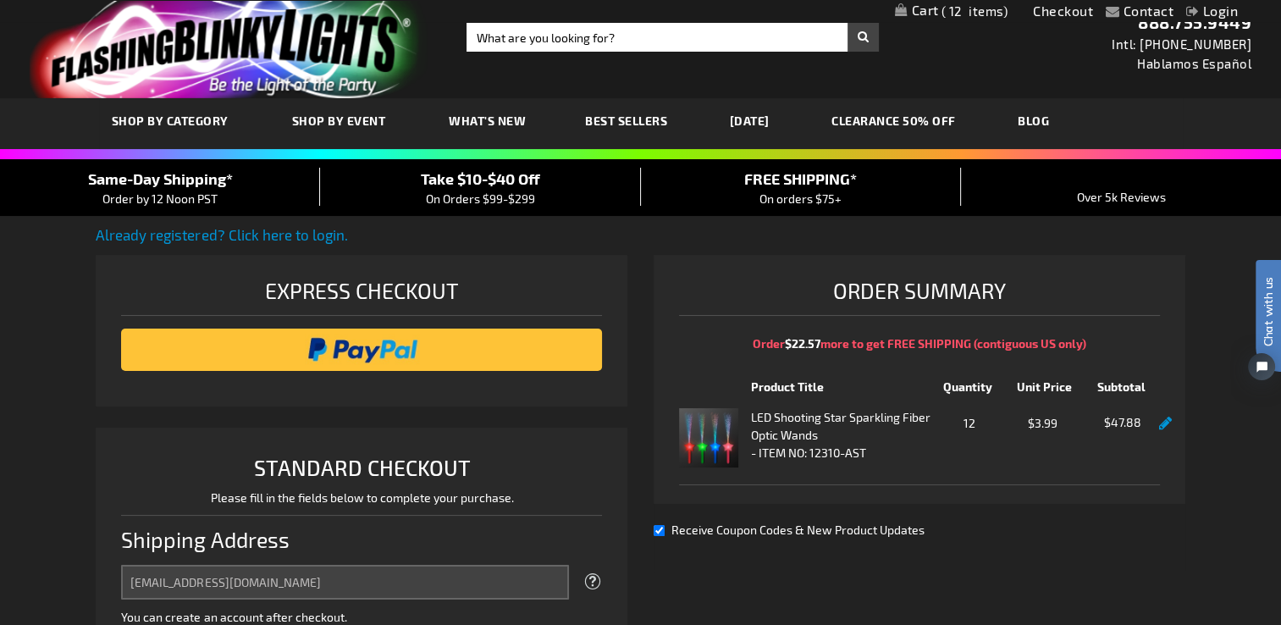
scroll to position [0, 0]
